Goal: Transaction & Acquisition: Obtain resource

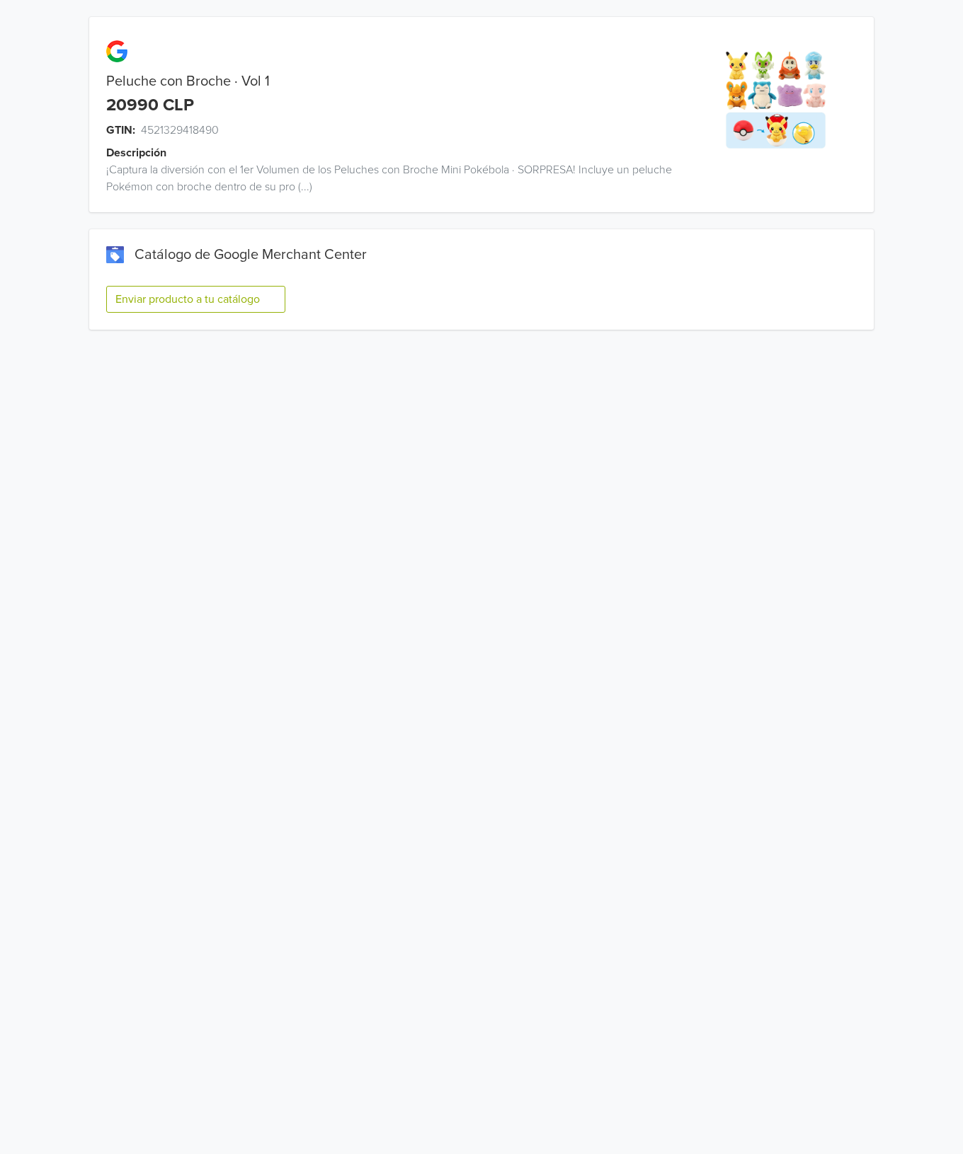
click at [229, 300] on button "Enviar producto a tu catálogo" at bounding box center [195, 299] width 179 height 27
click at [245, 294] on button "Enviar producto a tu catálogo" at bounding box center [195, 299] width 179 height 27
click at [207, 295] on button "Enviar producto a tu catálogo" at bounding box center [195, 299] width 179 height 27
click at [275, 294] on button "Enviar producto a tu catálogo" at bounding box center [195, 299] width 179 height 27
